Goal: Task Accomplishment & Management: Manage account settings

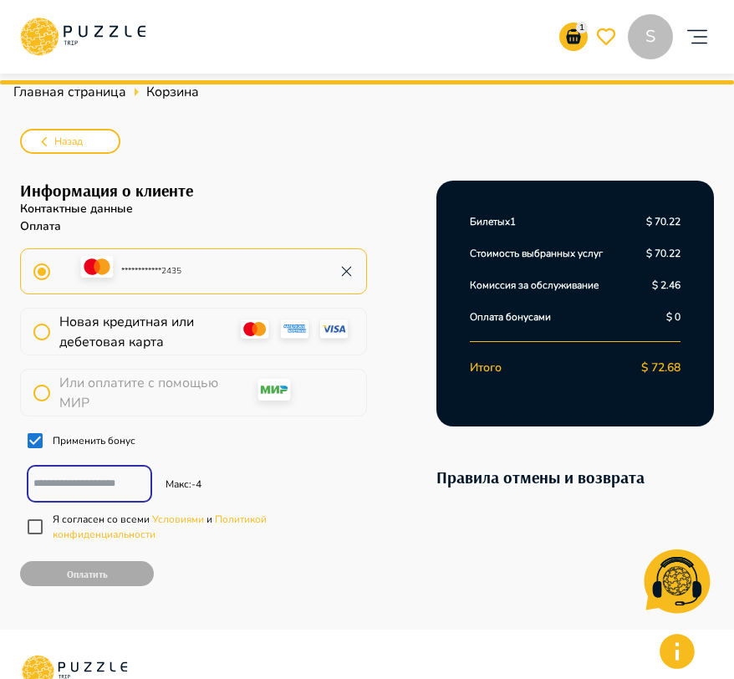
click at [689, 47] on icon "account of current user" at bounding box center [697, 36] width 33 height 33
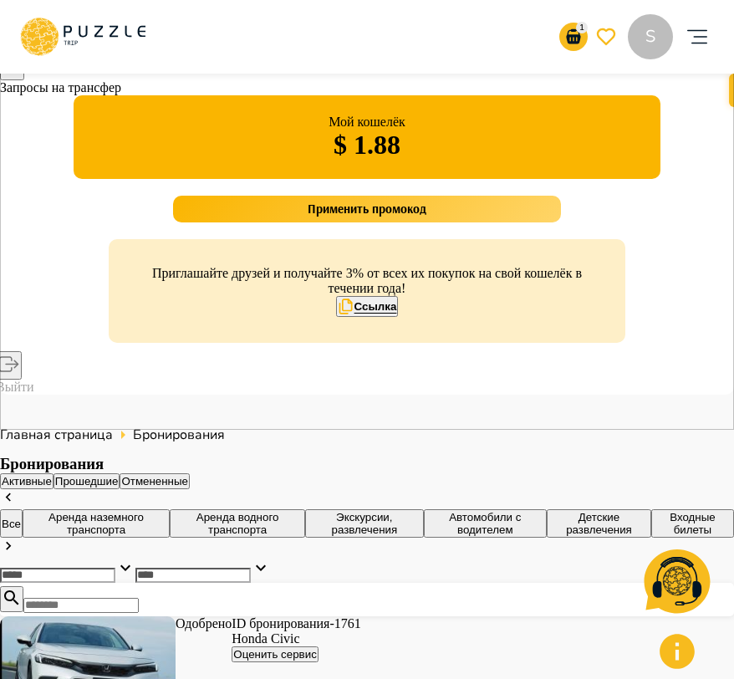
scroll to position [250, 0]
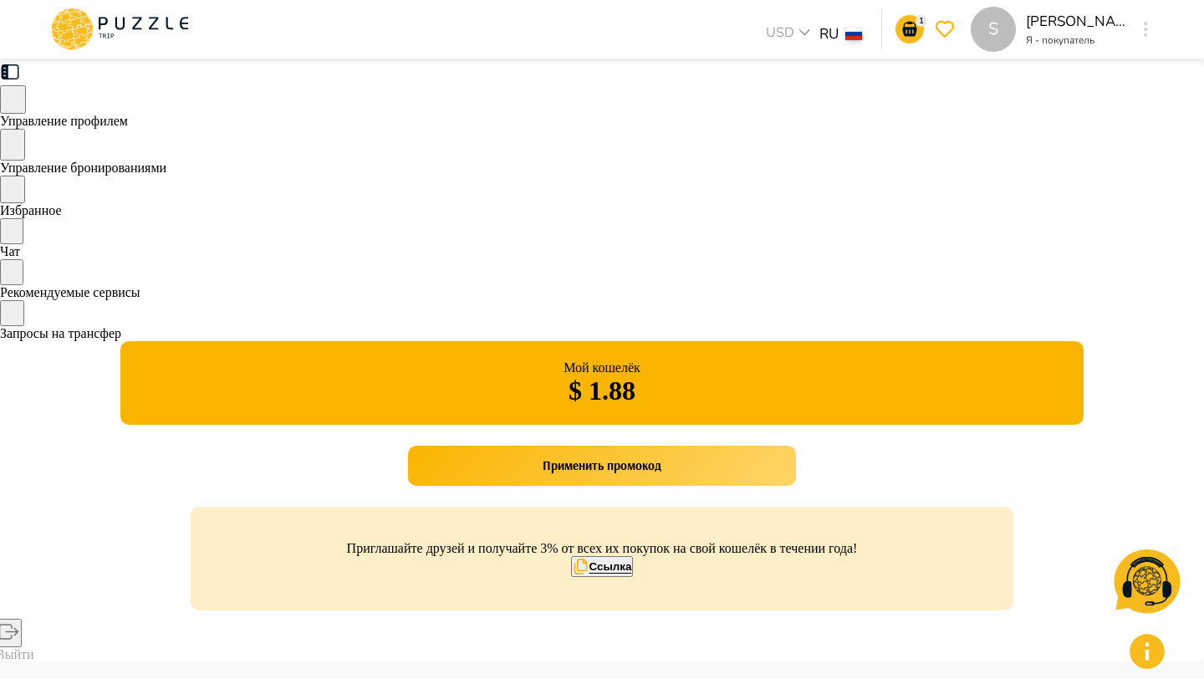
click at [253, 156] on div "Управление бронированиями" at bounding box center [602, 152] width 1204 height 47
